Goal: Information Seeking & Learning: Find contact information

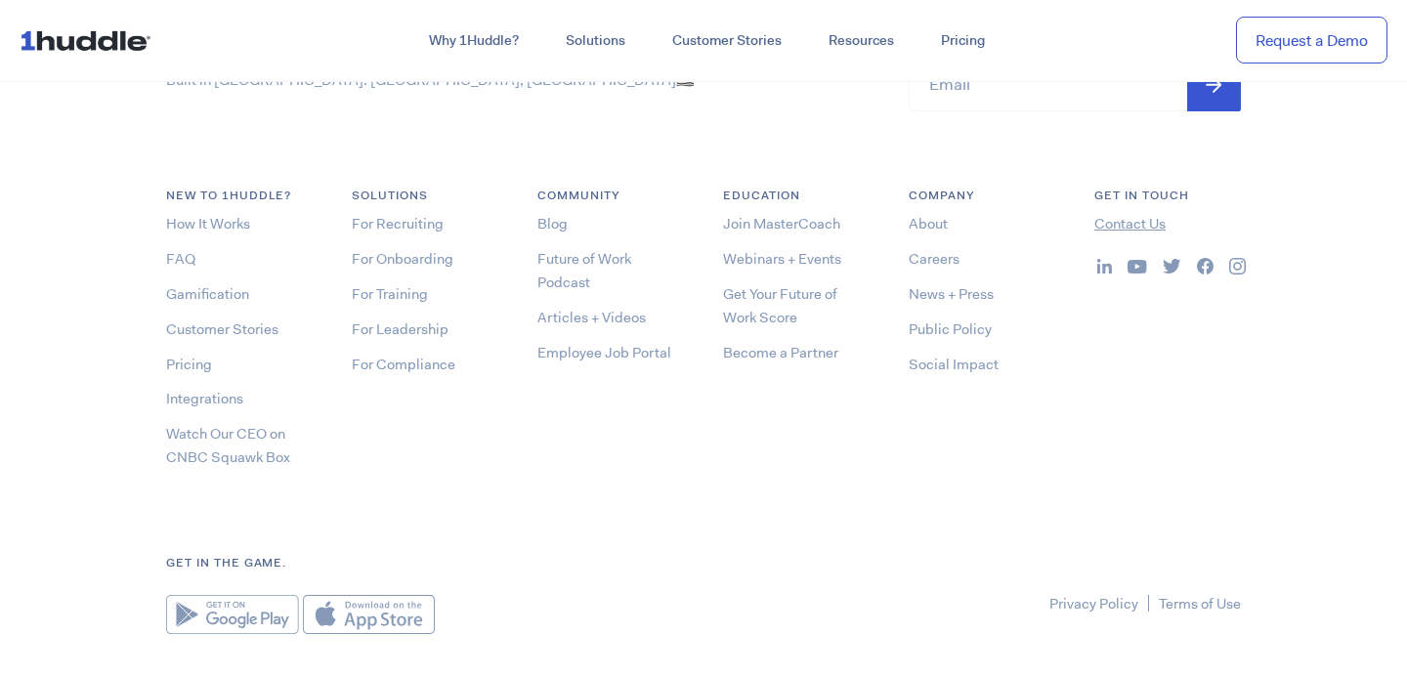
click at [1112, 227] on link "Contact Us" at bounding box center [1129, 224] width 71 height 20
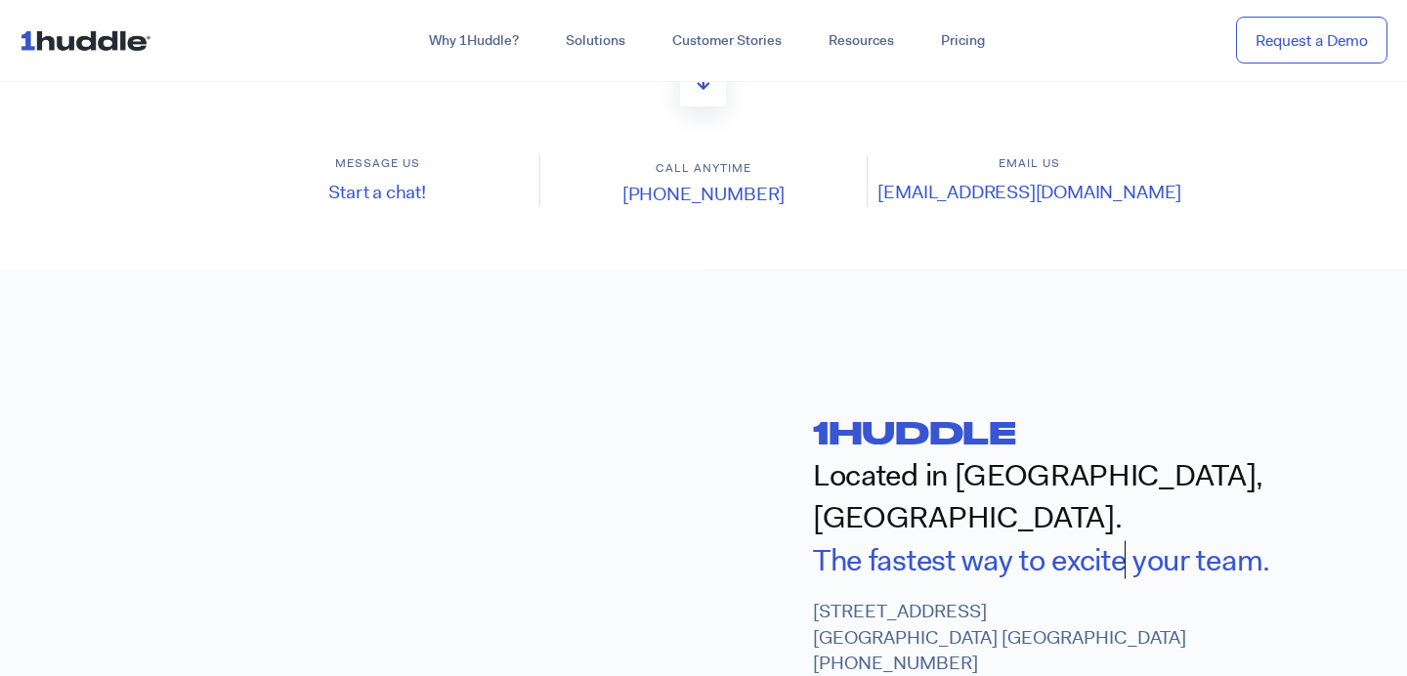
scroll to position [704, 0]
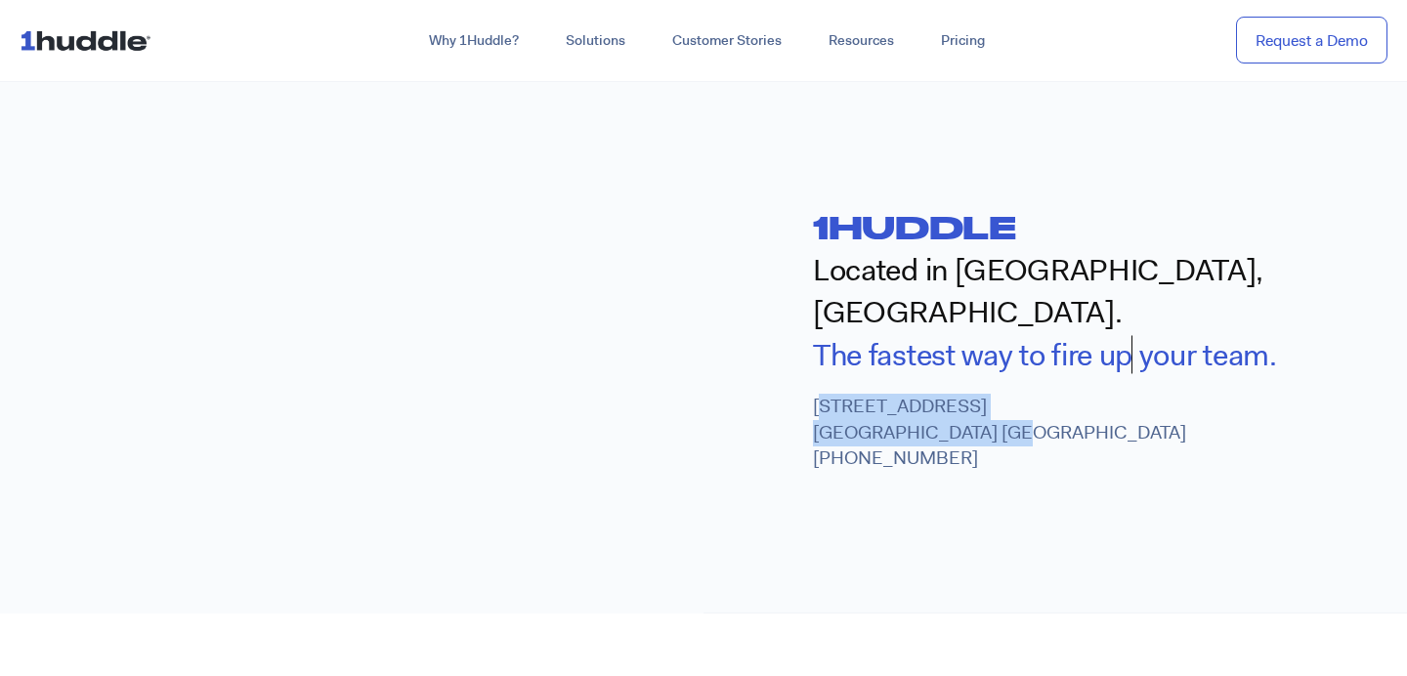
drag, startPoint x: 819, startPoint y: 361, endPoint x: 1018, endPoint y: 383, distance: 200.6
click at [1018, 394] on p "[STREET_ADDRESS] [PHONE_NUMBER]" at bounding box center [1110, 433] width 594 height 78
click at [1057, 401] on p "[STREET_ADDRESS] [PHONE_NUMBER]" at bounding box center [1110, 433] width 594 height 78
drag, startPoint x: 815, startPoint y: 362, endPoint x: 1020, endPoint y: 381, distance: 206.0
click at [1020, 394] on p "[STREET_ADDRESS] [PHONE_NUMBER]" at bounding box center [1110, 433] width 594 height 78
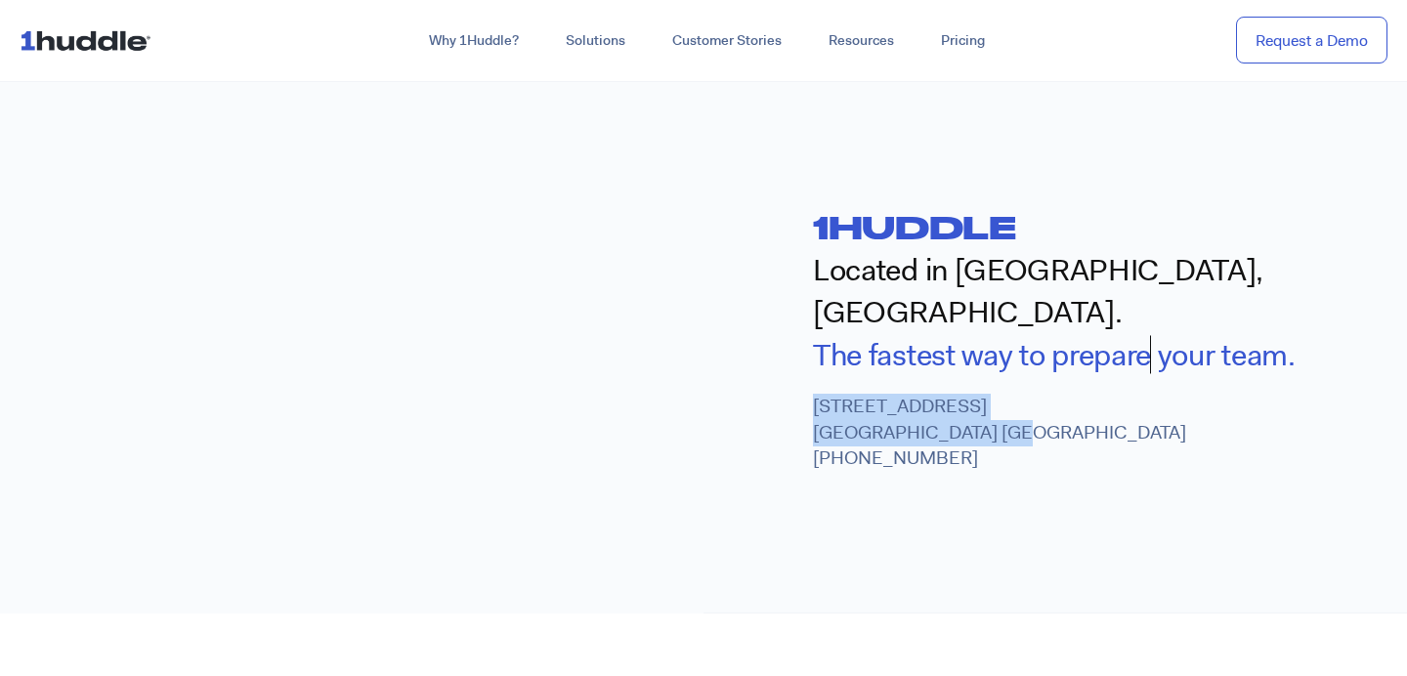
copy p "[STREET_ADDRESS]"
